Goal: Task Accomplishment & Management: Manage account settings

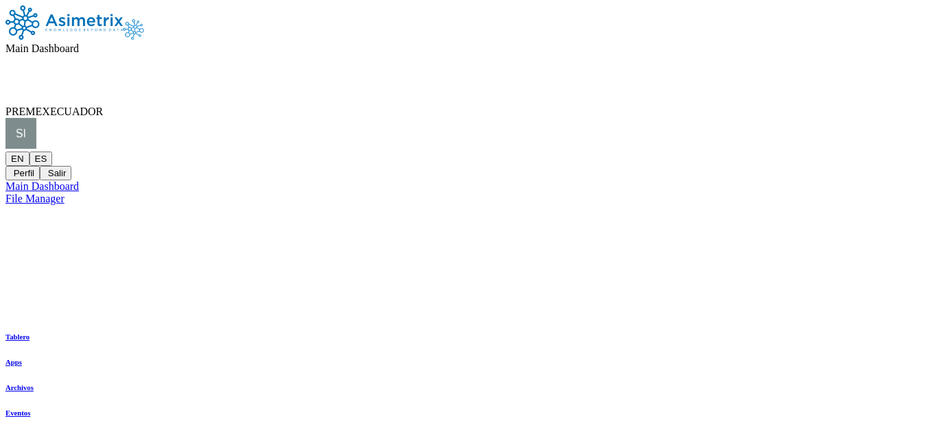
click at [5, 152] on icon at bounding box center [5, 152] width 0 height 0
click at [71, 166] on button "Salir" at bounding box center [56, 173] width 32 height 14
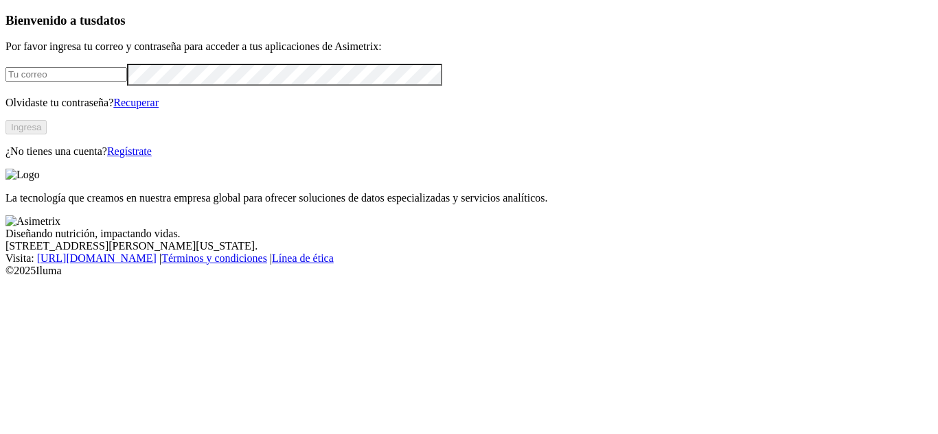
type input "[PERSON_NAME][EMAIL_ADDRESS][PERSON_NAME][DOMAIN_NAME]"
click at [152, 157] on link "Regístrate" at bounding box center [129, 152] width 45 height 12
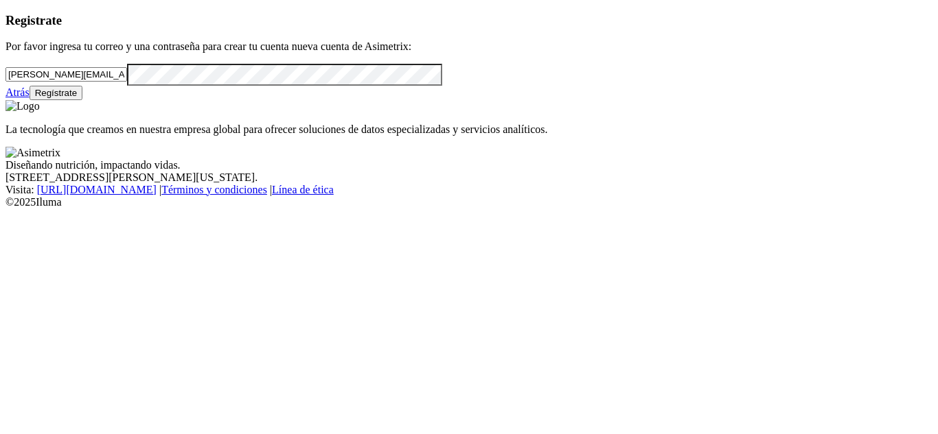
drag, startPoint x: 243, startPoint y: 99, endPoint x: 6, endPoint y: 75, distance: 237.9
click at [6, 75] on div "Registrate Por favor ingresa tu correo y una contraseña para crear tu cuenta nu…" at bounding box center [468, 56] width 927 height 87
paste input "[EMAIL_ADDRESS][DOMAIN_NAME]"
type input "[EMAIL_ADDRESS][DOMAIN_NAME]"
click at [5, 84] on div "Registrate Por favor ingresa tu correo y una contraseña para crear tu cuenta nu…" at bounding box center [468, 56] width 927 height 87
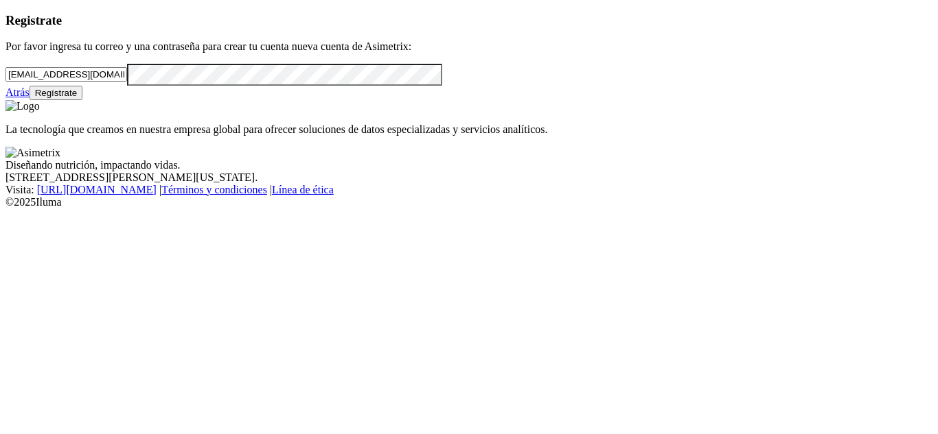
click at [5, 100] on div "Registrate Por favor ingresa tu correo y una contraseña para crear tu cuenta nu…" at bounding box center [468, 56] width 927 height 87
click at [83, 100] on button "Regístrate" at bounding box center [57, 93] width 54 height 14
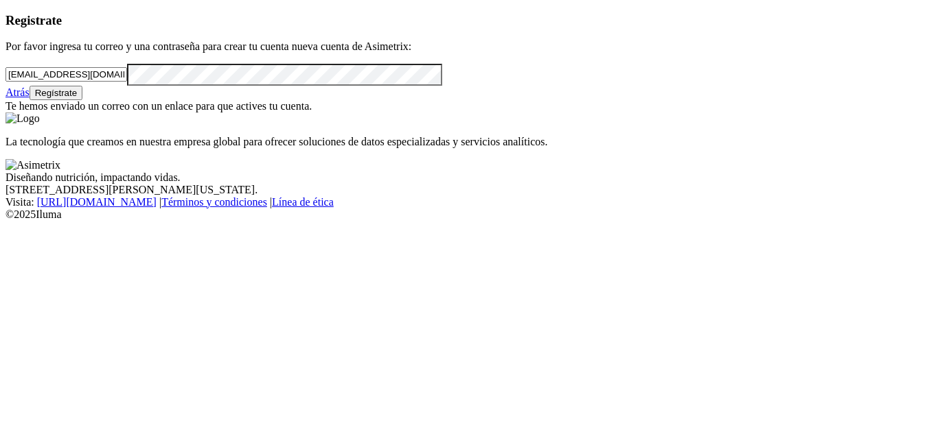
drag, startPoint x: 212, startPoint y: 99, endPoint x: 1, endPoint y: 94, distance: 211.4
click at [5, 94] on div "Registrate Por favor ingresa tu correo y una contraseña para crear tu cuenta nu…" at bounding box center [468, 63] width 927 height 100
click at [30, 98] on link "Atrás" at bounding box center [17, 92] width 24 height 12
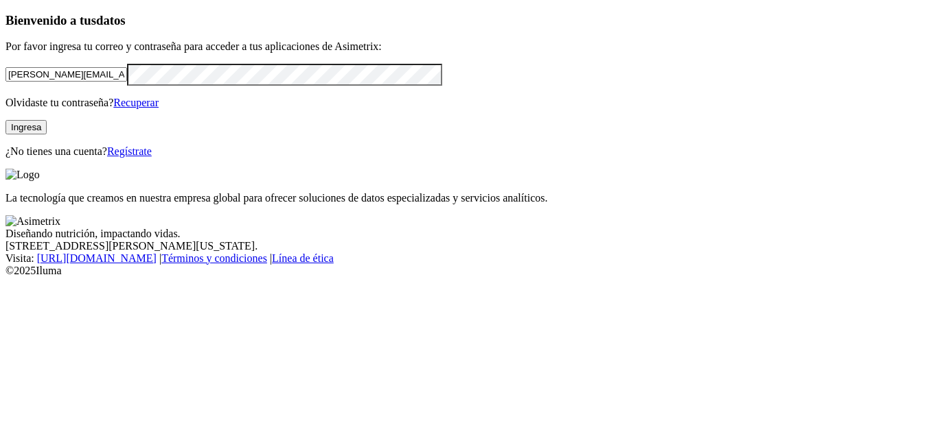
drag, startPoint x: 212, startPoint y: 99, endPoint x: 0, endPoint y: 74, distance: 213.5
click at [5, 74] on div "Bienvenido a tus datos Por favor ingresa tu correo y contraseña para acceder a …" at bounding box center [468, 85] width 927 height 145
paste input "[EMAIL_ADDRESS][DOMAIN_NAME]"
type input "[EMAIL_ADDRESS][DOMAIN_NAME]"
click at [5, 112] on div "Bienvenido a tus datos Por favor ingresa tu correo y contraseña para acceder a …" at bounding box center [468, 85] width 927 height 145
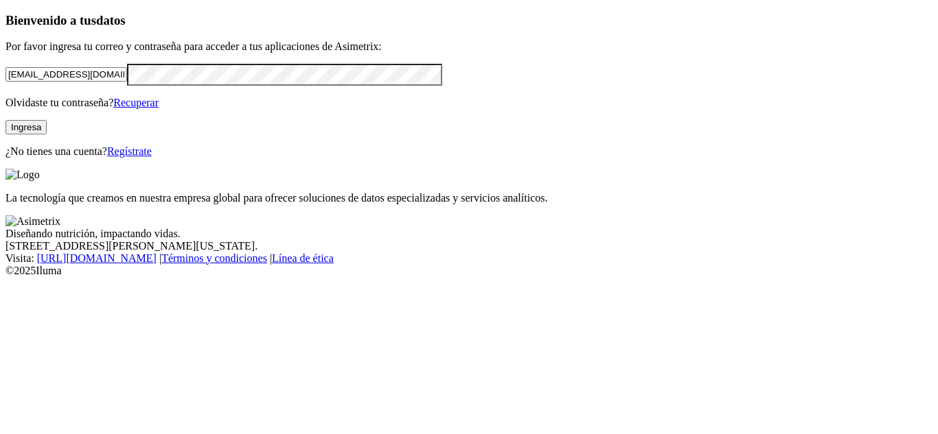
click at [47, 135] on button "Ingresa" at bounding box center [25, 127] width 41 height 14
